Goal: Information Seeking & Learning: Learn about a topic

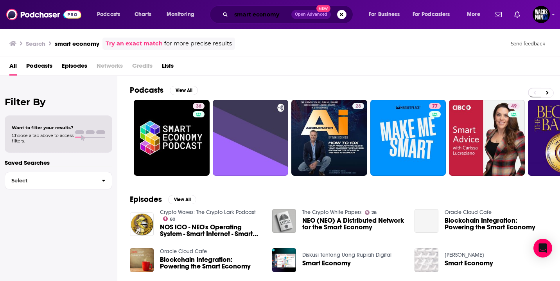
click at [263, 16] on input "smart economy" at bounding box center [261, 14] width 60 height 13
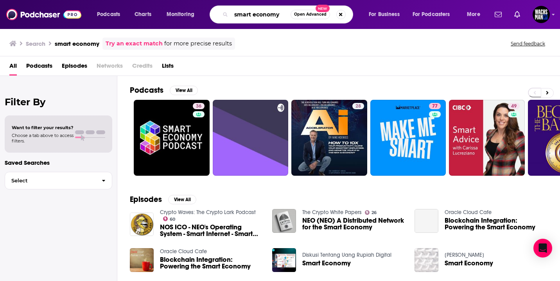
click at [263, 16] on input "smart economy" at bounding box center [260, 14] width 59 height 13
type input "s"
type input "Energy Evolution Podcast"
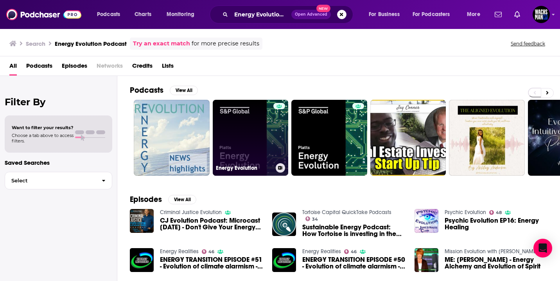
click at [252, 135] on link "Energy Evolution" at bounding box center [251, 138] width 76 height 76
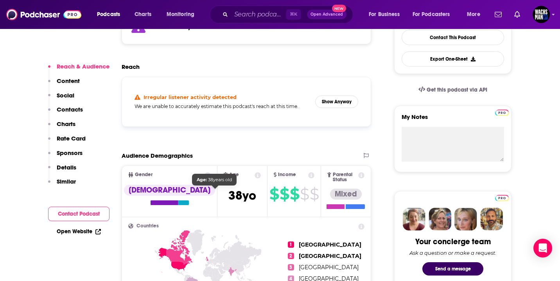
scroll to position [223, 0]
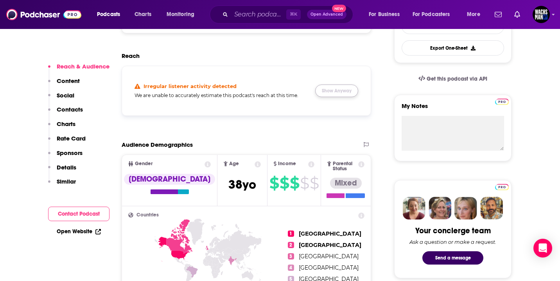
click at [354, 91] on button "Show Anyway" at bounding box center [336, 91] width 43 height 13
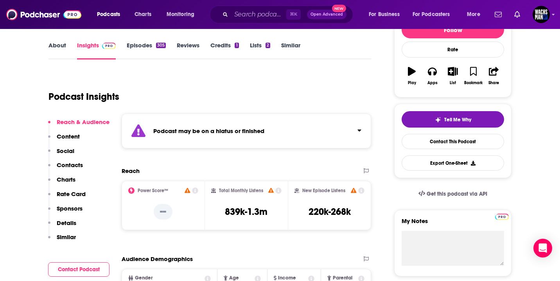
scroll to position [0, 0]
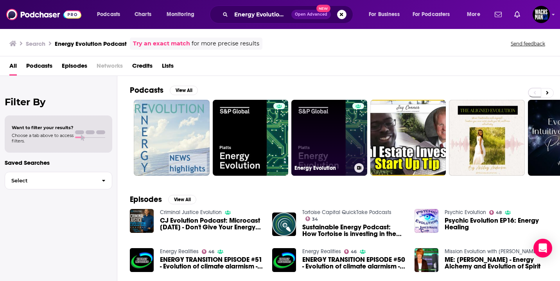
click at [327, 135] on link "Energy Evolution" at bounding box center [329, 138] width 76 height 76
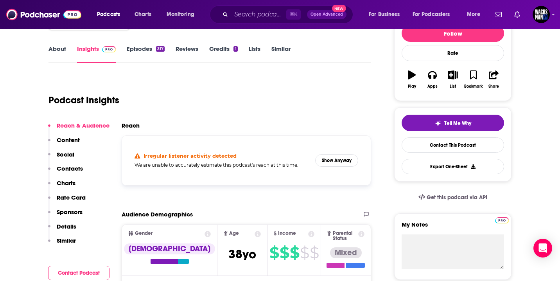
scroll to position [104, 0]
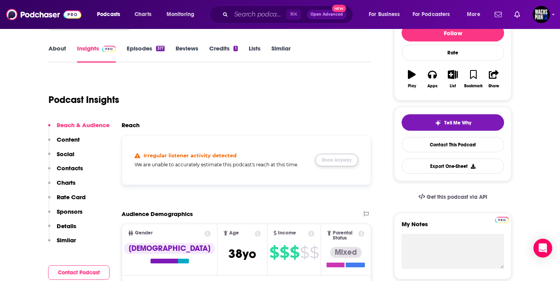
click at [347, 163] on button "Show Anyway" at bounding box center [336, 160] width 43 height 13
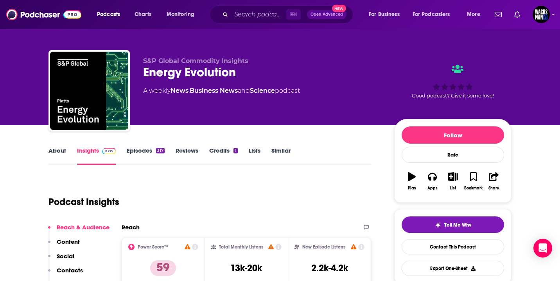
scroll to position [0, 0]
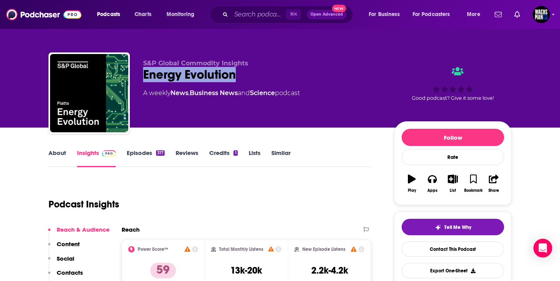
drag, startPoint x: 246, startPoint y: 81, endPoint x: 143, endPoint y: 78, distance: 102.9
click at [143, 79] on div "S&P Global Commodity Insights Energy Evolution A weekly News , Business News an…" at bounding box center [280, 94] width 463 height 85
copy h2 "Energy Evolution"
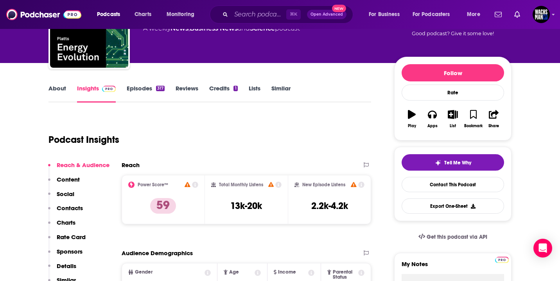
scroll to position [66, 0]
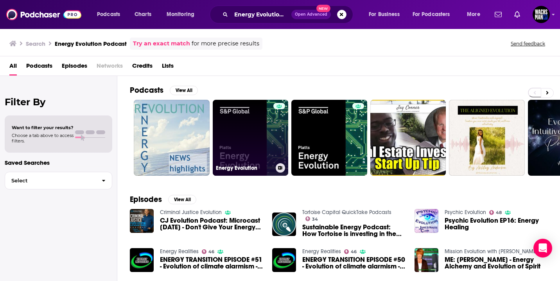
click at [261, 139] on link "Energy Evolution" at bounding box center [251, 138] width 76 height 76
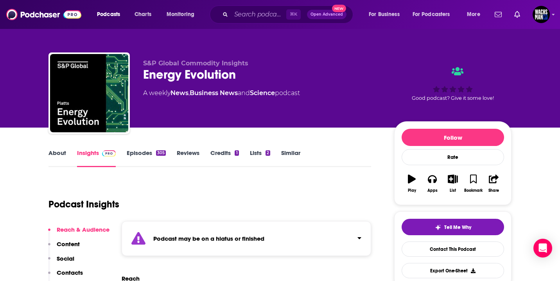
click at [353, 239] on button "Click to expand status details" at bounding box center [356, 236] width 10 height 11
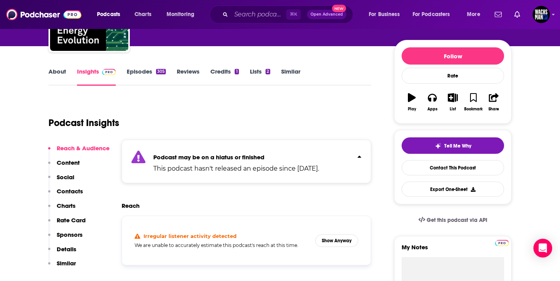
scroll to position [91, 0]
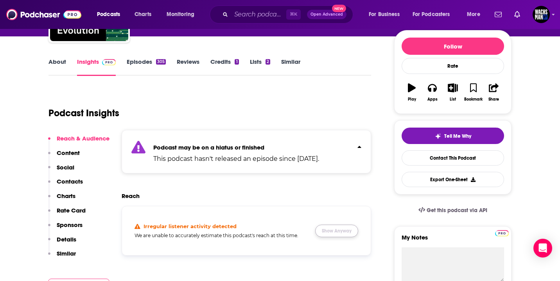
click at [339, 233] on button "Show Anyway" at bounding box center [336, 231] width 43 height 13
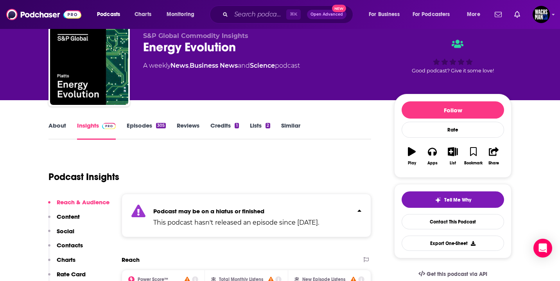
scroll to position [0, 0]
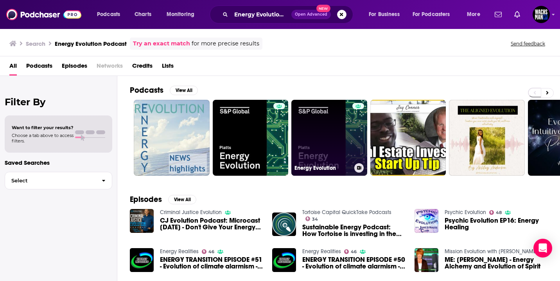
click at [319, 148] on link "Energy Evolution" at bounding box center [329, 138] width 76 height 76
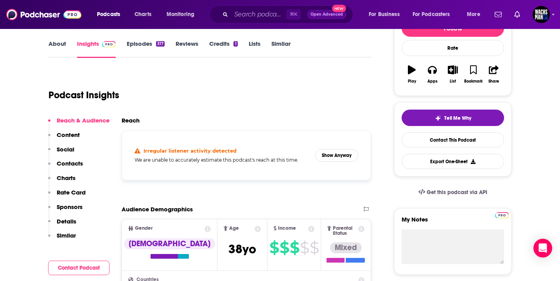
scroll to position [111, 0]
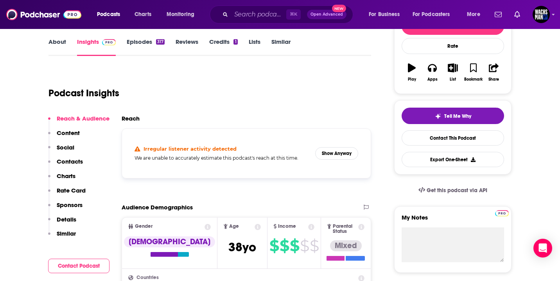
click at [144, 42] on link "Episodes 317" at bounding box center [146, 47] width 38 height 18
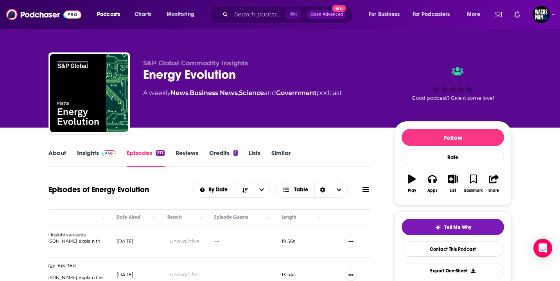
click at [94, 151] on link "Insights" at bounding box center [96, 158] width 39 height 18
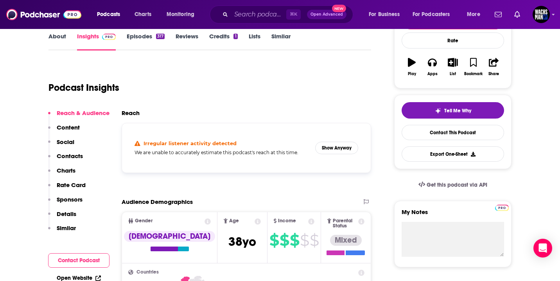
scroll to position [117, 0]
click at [345, 148] on button "Show Anyway" at bounding box center [336, 147] width 43 height 13
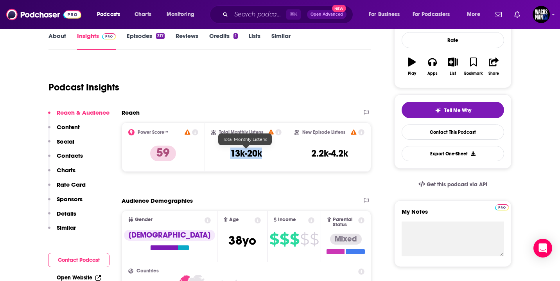
drag, startPoint x: 269, startPoint y: 154, endPoint x: 229, endPoint y: 151, distance: 40.0
click at [229, 151] on div "Total Monthly Listens 13k-20k" at bounding box center [246, 147] width 71 height 36
copy h3 "13k-20k"
